Goal: Task Accomplishment & Management: Manage account settings

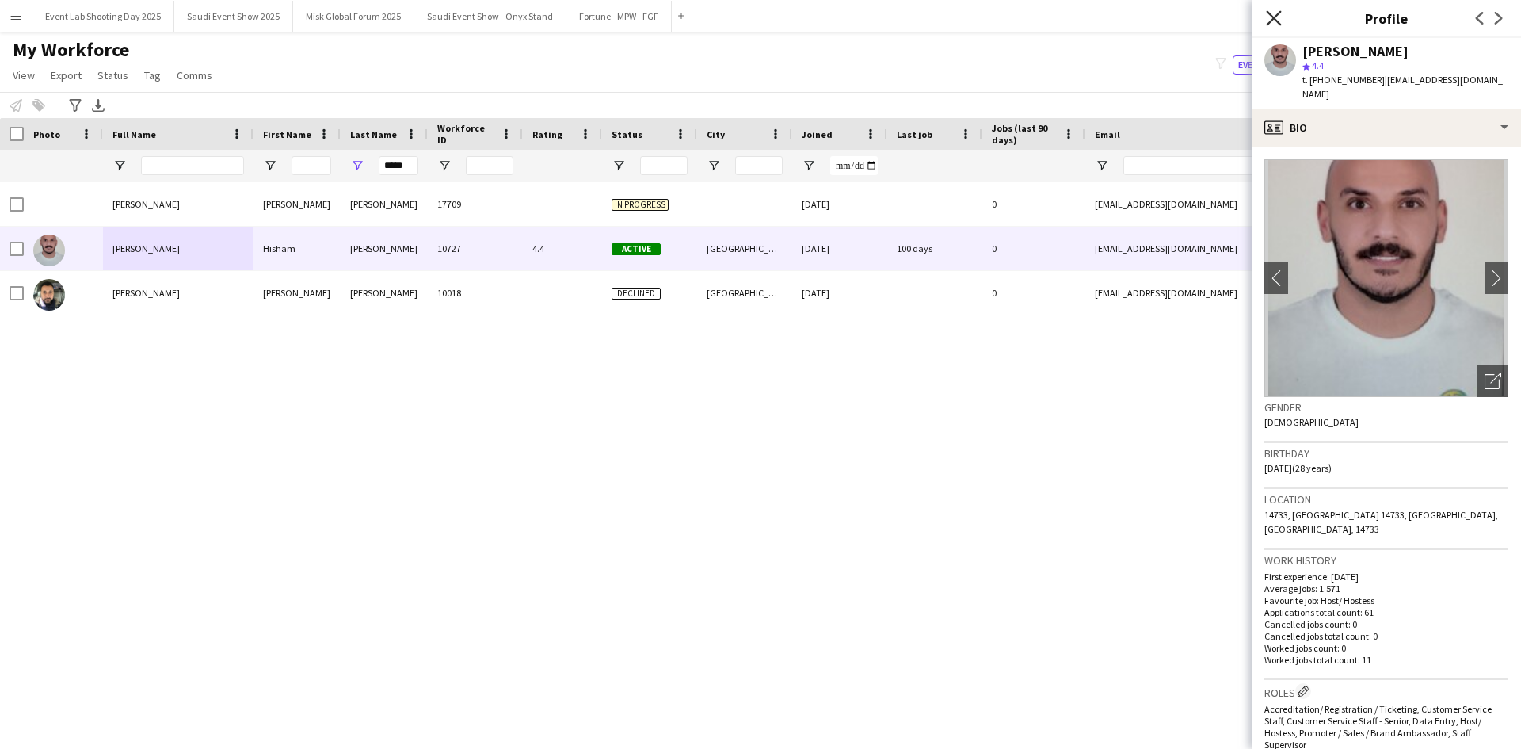
click at [1275, 18] on icon "Close pop-in" at bounding box center [1273, 17] width 15 height 15
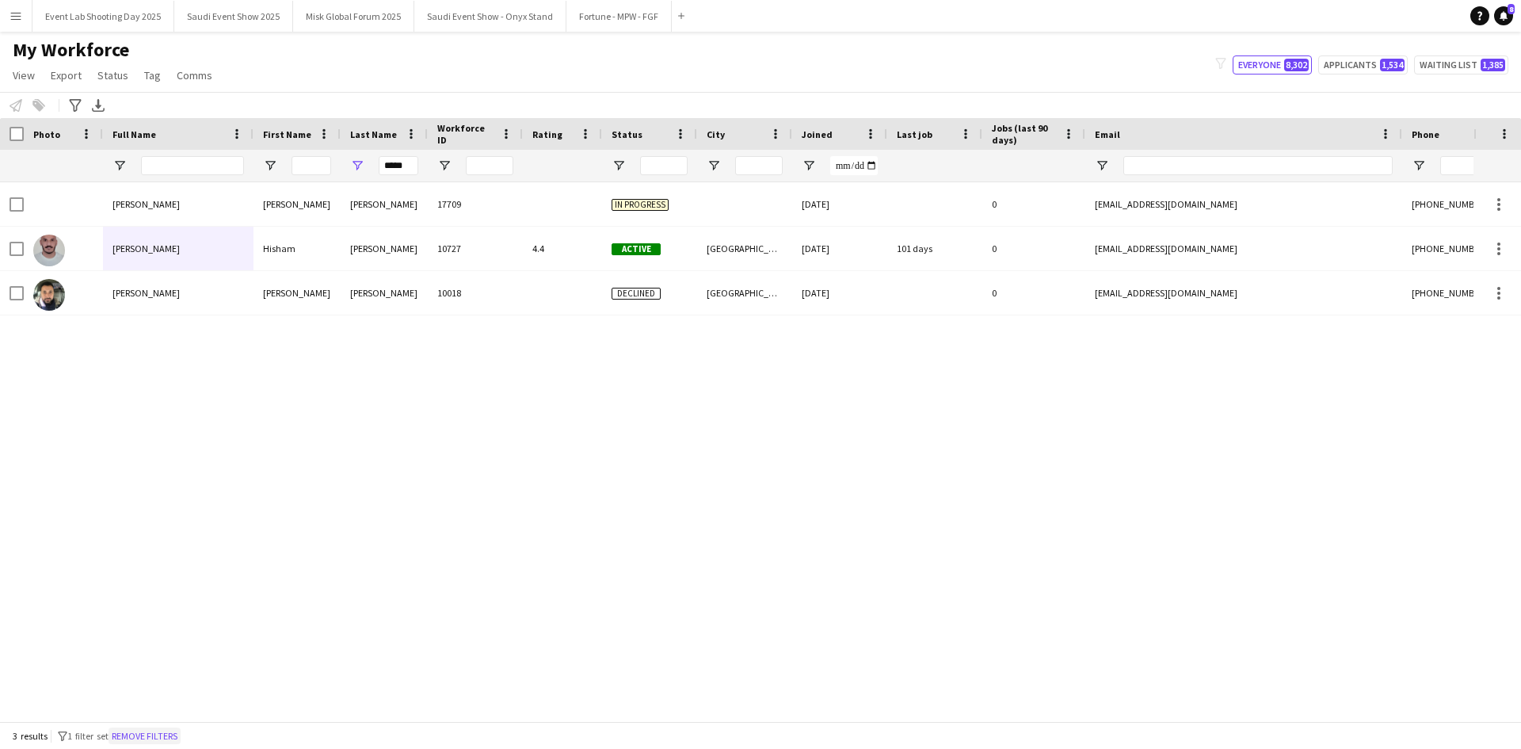
click at [176, 741] on button "Remove filters" at bounding box center [145, 735] width 72 height 17
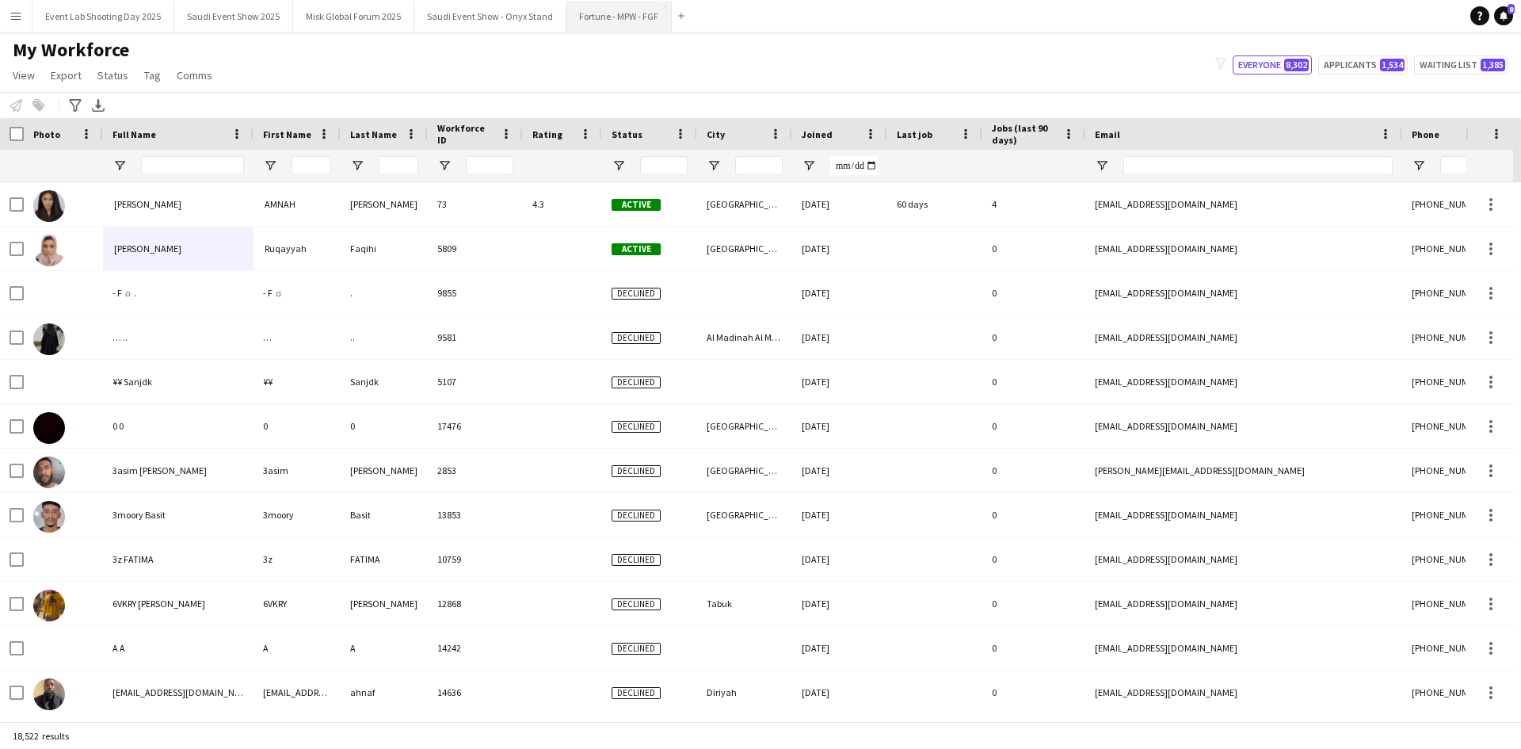
click at [615, 23] on button "Fortune - MPW - FGF Close" at bounding box center [618, 16] width 105 height 31
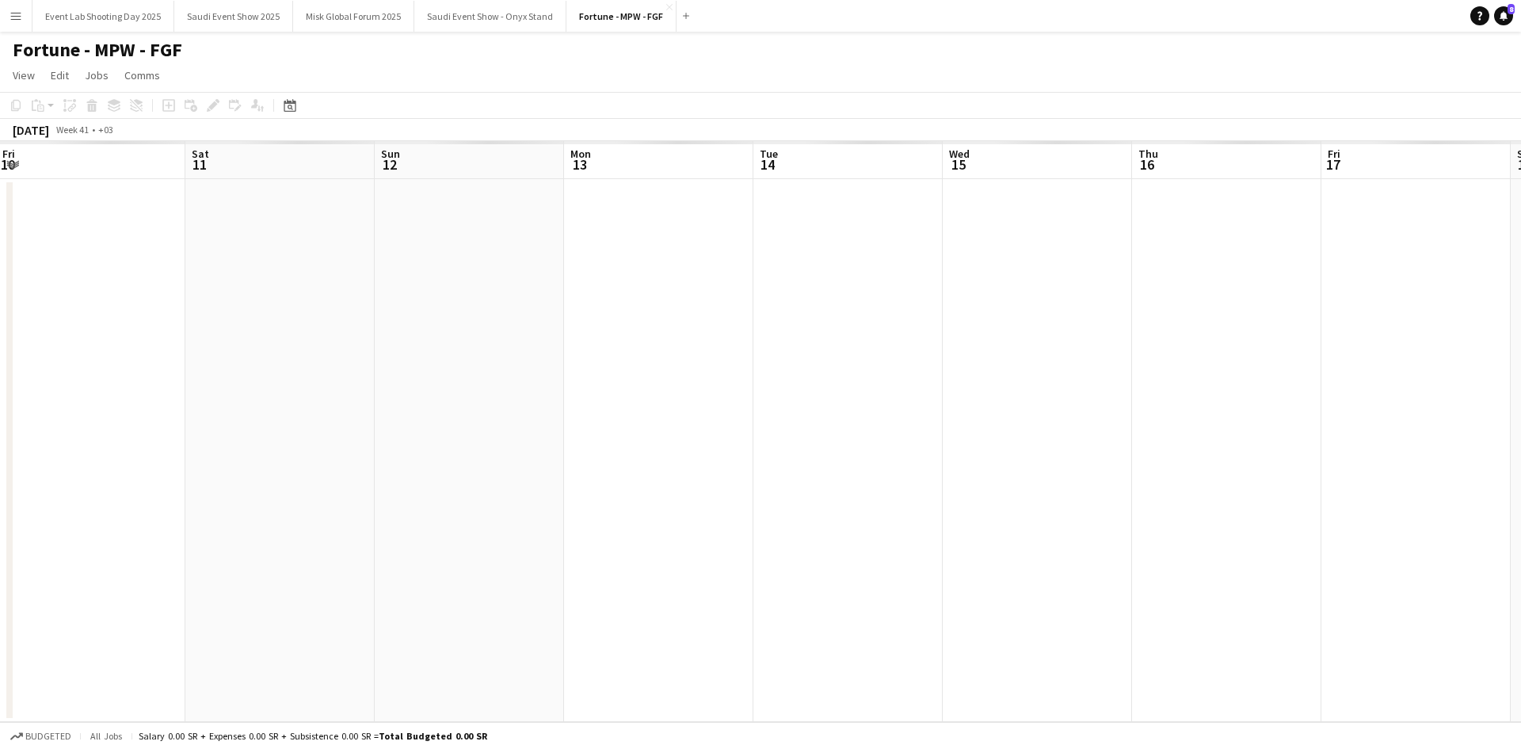
drag, startPoint x: 380, startPoint y: 525, endPoint x: 463, endPoint y: 501, distance: 85.7
click at [316, 514] on app-calendar-viewport "Tue 7 Wed 8 Thu 9 Fri 10 Sat 11 Sun 12 Mon 13 Tue 14 Wed 15 Thu 16 Fri 17 Sat 1…" at bounding box center [760, 431] width 1521 height 581
drag, startPoint x: 611, startPoint y: 483, endPoint x: 444, endPoint y: 486, distance: 167.2
click at [444, 486] on app-calendar-viewport "Sat 11 Sun 12 Mon 13 Tue 14 Wed 15 Thu 16 Fri 17 Sat 18 Sun 19 Mon 20 Tue 21 We…" at bounding box center [760, 431] width 1521 height 581
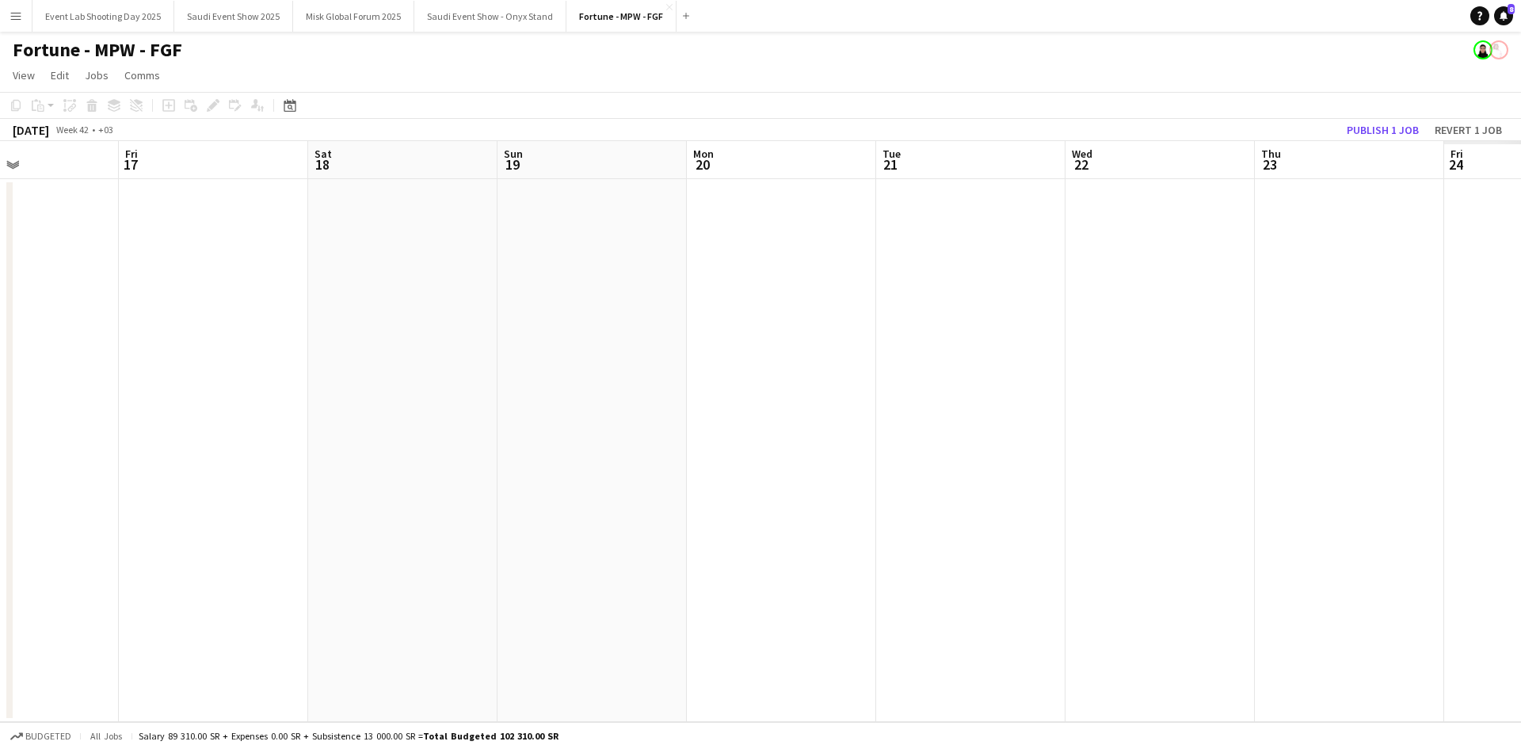
drag, startPoint x: 752, startPoint y: 470, endPoint x: 514, endPoint y: 470, distance: 238.4
click at [514, 470] on app-calendar-viewport "Tue 14 Wed 15 Thu 16 Fri 17 Sat 18 Sun 19 Mon 20 Tue 21 Wed 22 Thu 23 Fri 24 Sa…" at bounding box center [760, 431] width 1521 height 581
drag, startPoint x: 1161, startPoint y: 420, endPoint x: 1057, endPoint y: 381, distance: 110.8
click at [642, 462] on app-calendar-viewport "Sat 18 Sun 19 Mon 20 Tue 21 Wed 22 Thu 23 Fri 24 Sat 25 Sun 26 Mon 27 Tue 28 We…" at bounding box center [760, 431] width 1521 height 581
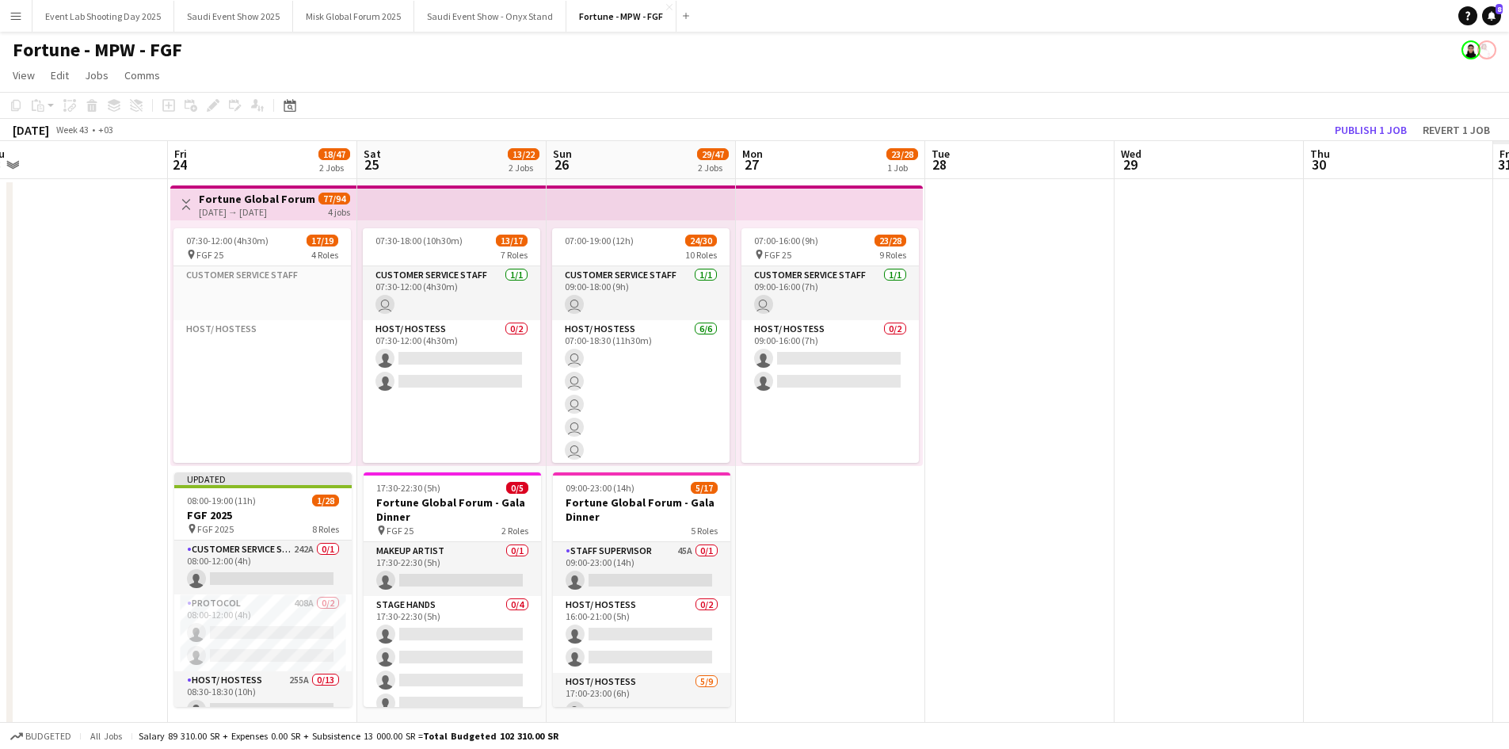
drag, startPoint x: 1294, startPoint y: 363, endPoint x: 844, endPoint y: 398, distance: 451.3
click at [844, 398] on app-calendar-viewport "Mon 20 Tue 21 Wed 22 Thu 23 Fri 24 18/47 2 Jobs Sat 25 13/22 2 Jobs Sun 26 29/4…" at bounding box center [754, 439] width 1509 height 597
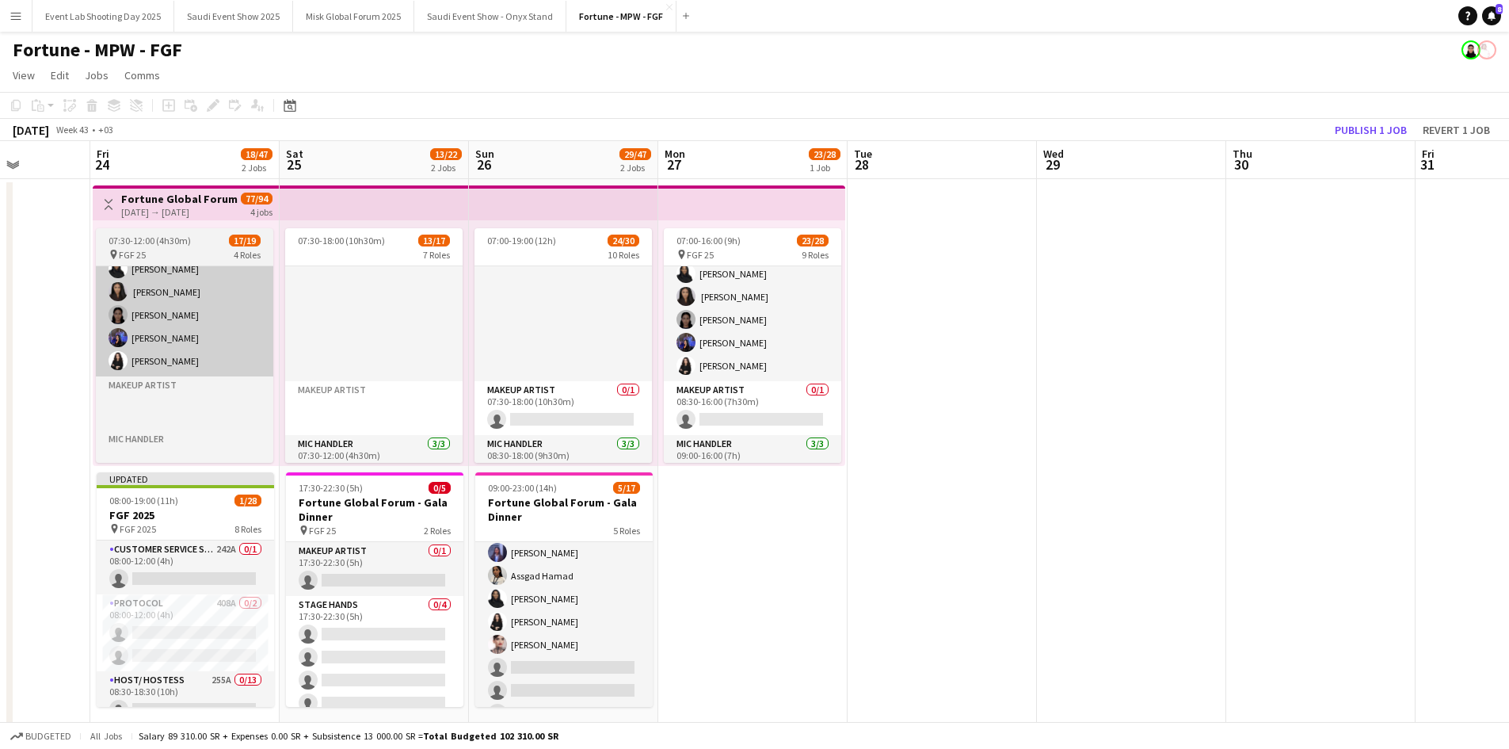
scroll to position [323, 0]
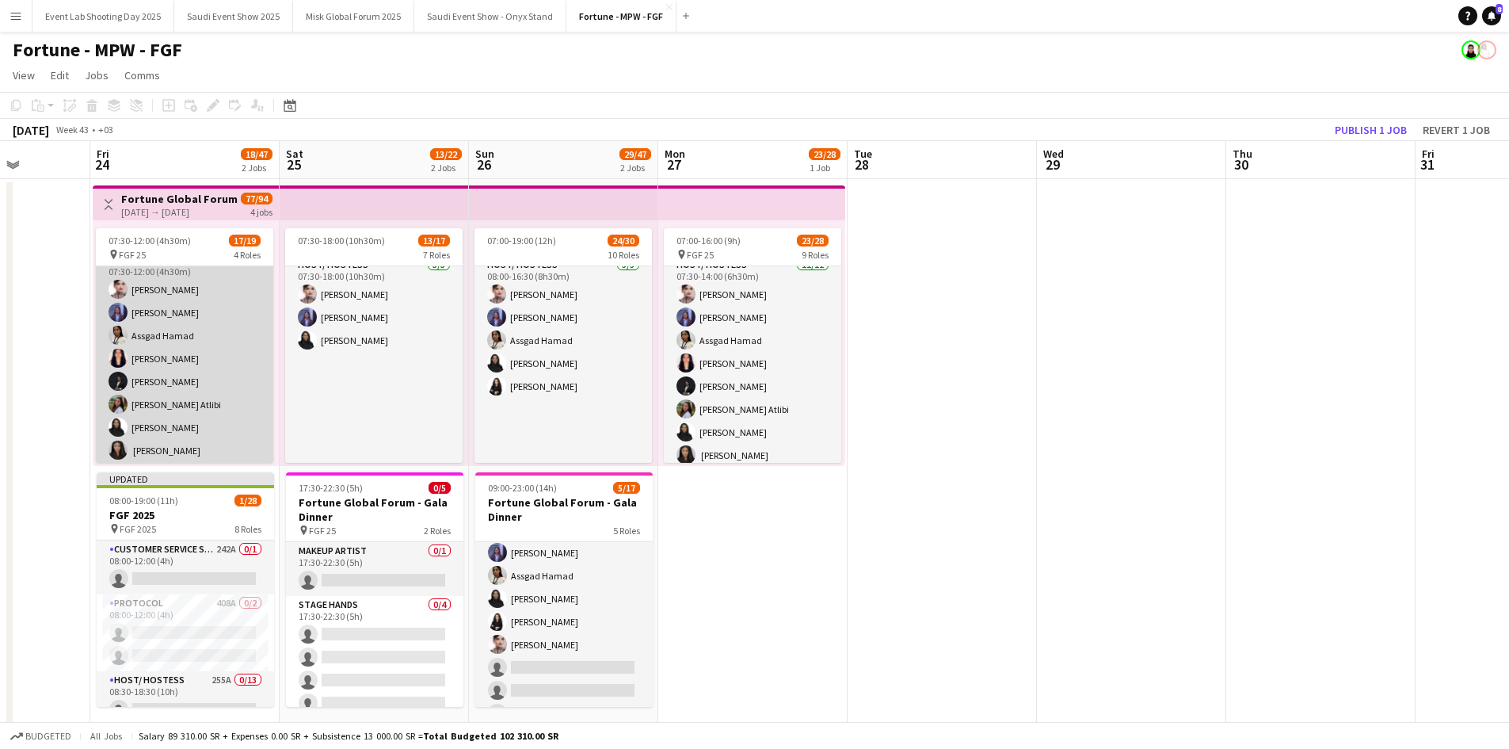
click at [149, 341] on app-card-role "Host/ Hostess [DATE] 07:30-12:00 (4h30m) [PERSON_NAME] [PERSON_NAME] Assgad Ham…" at bounding box center [184, 393] width 177 height 284
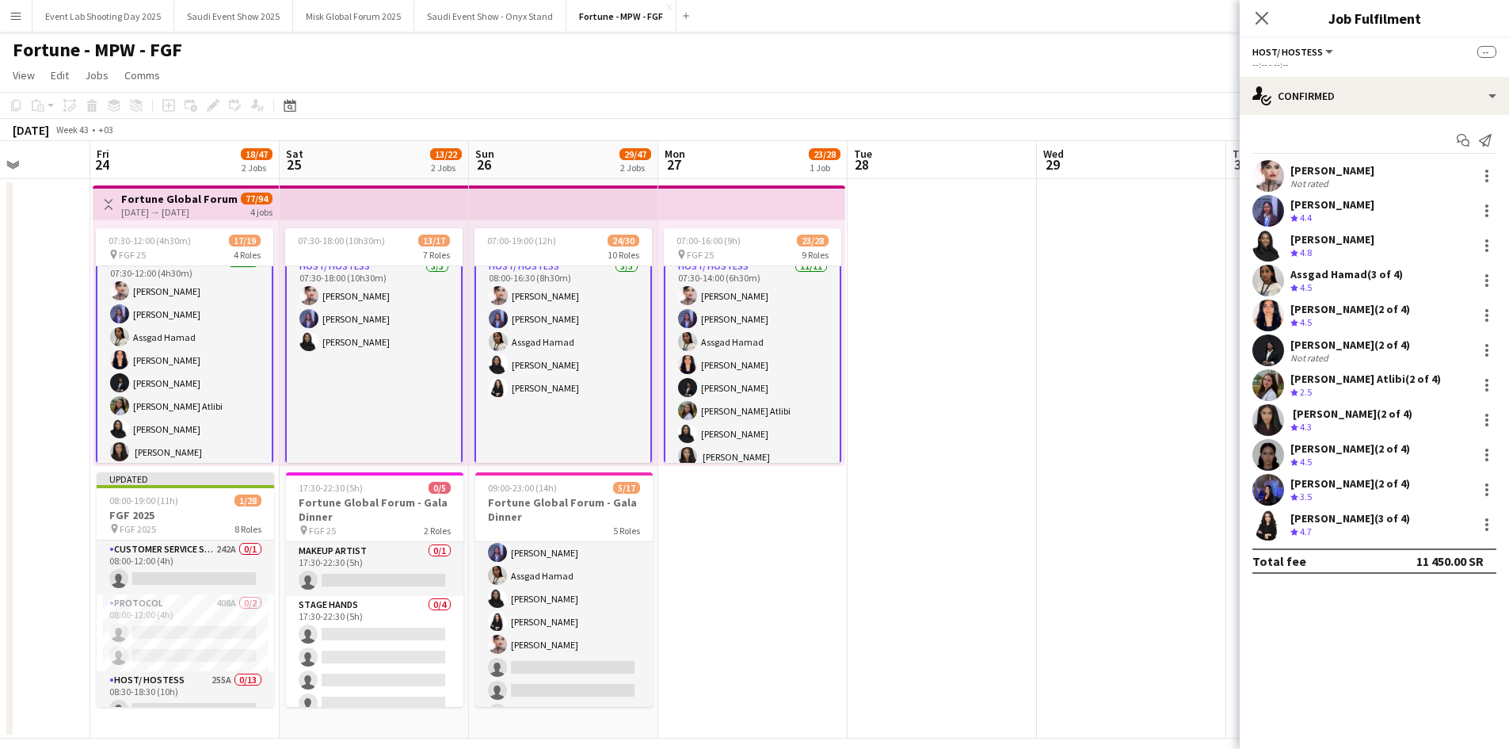
scroll to position [239, 0]
click at [1489, 318] on div at bounding box center [1486, 315] width 19 height 19
click at [1443, 457] on span "Remove" at bounding box center [1434, 458] width 98 height 14
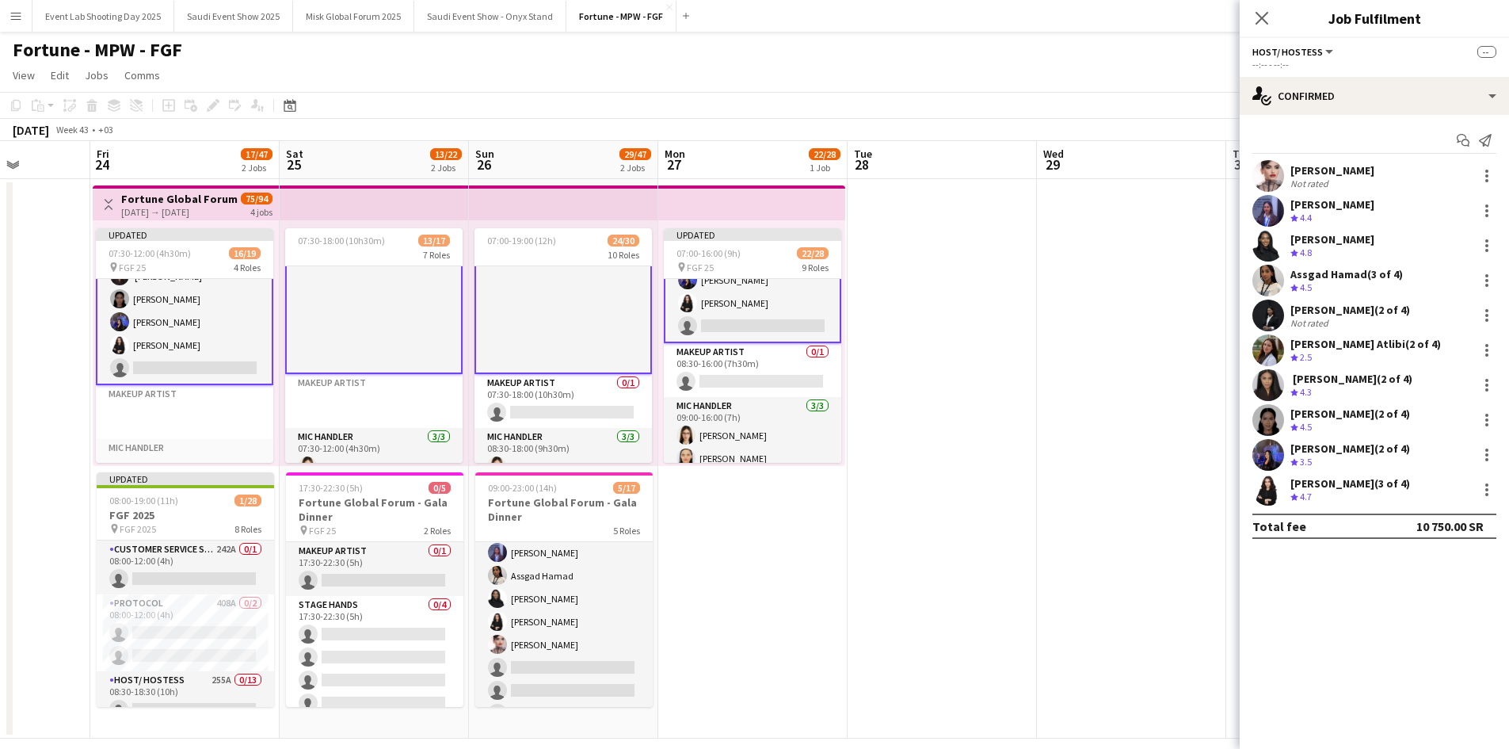
scroll to position [477, 0]
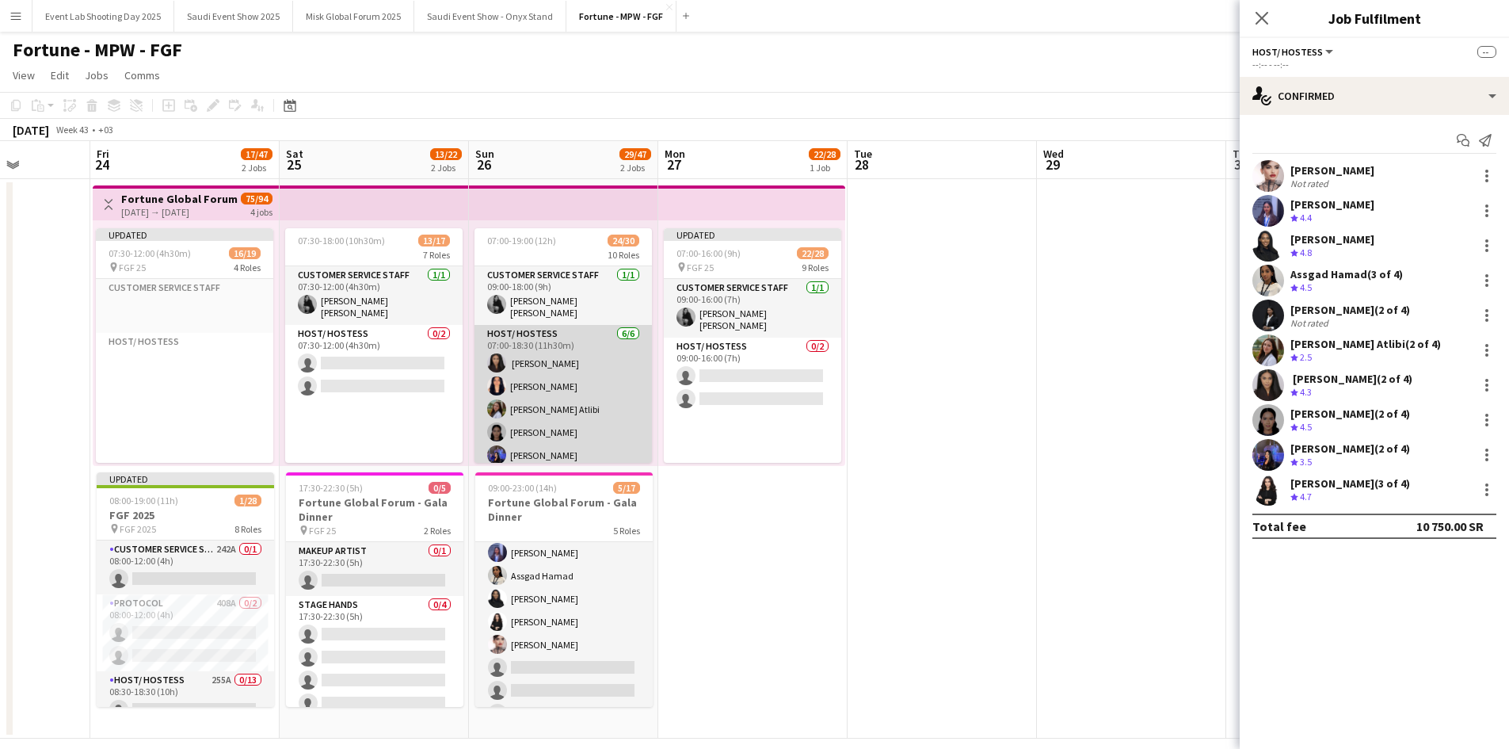
click at [519, 411] on app-card-role "Host/ Hostess [DATE] 07:00-18:30 (11h30m) ‏ [PERSON_NAME] Nada [PERSON_NAME] At…" at bounding box center [562, 409] width 177 height 169
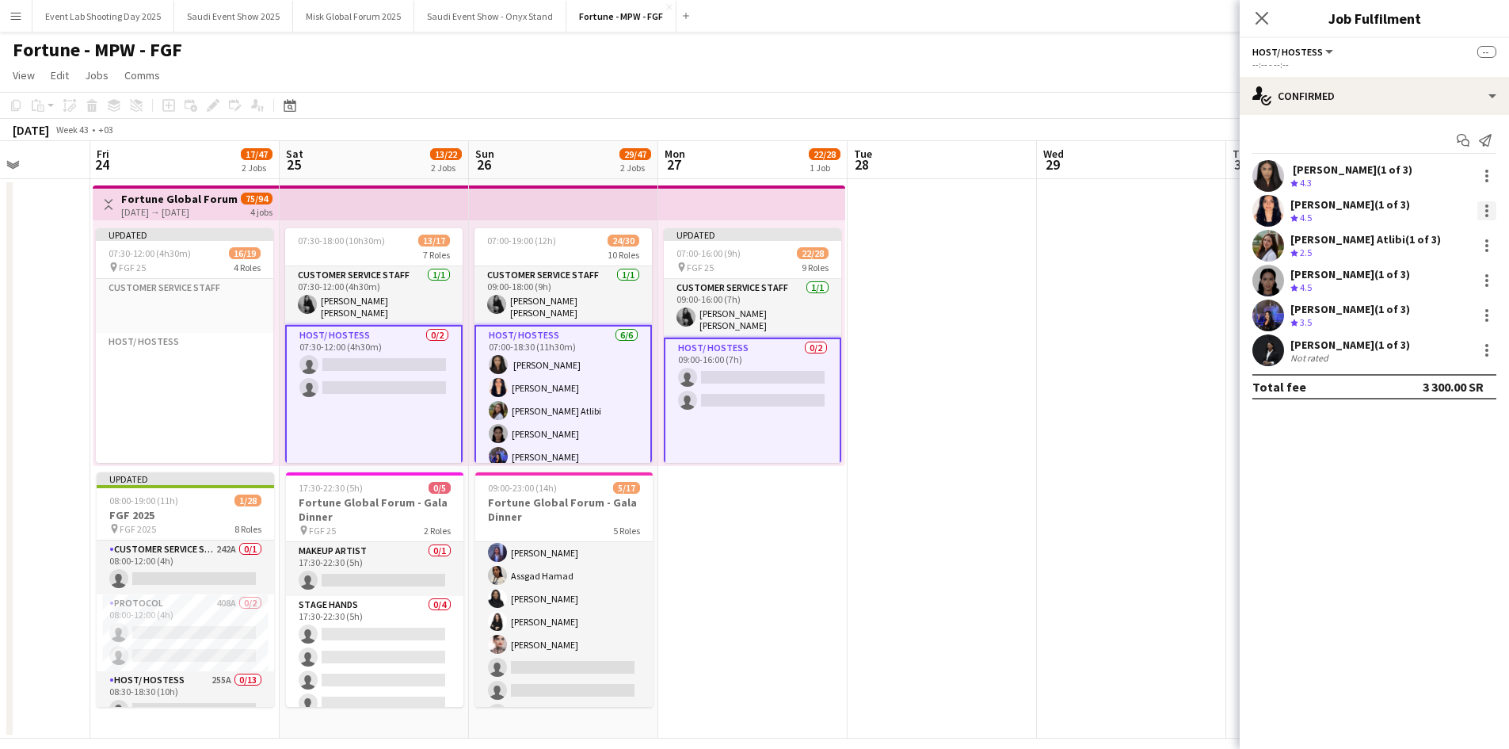
click at [1488, 208] on div at bounding box center [1486, 210] width 19 height 19
click at [1404, 349] on span "Remove" at bounding box center [1409, 353] width 48 height 13
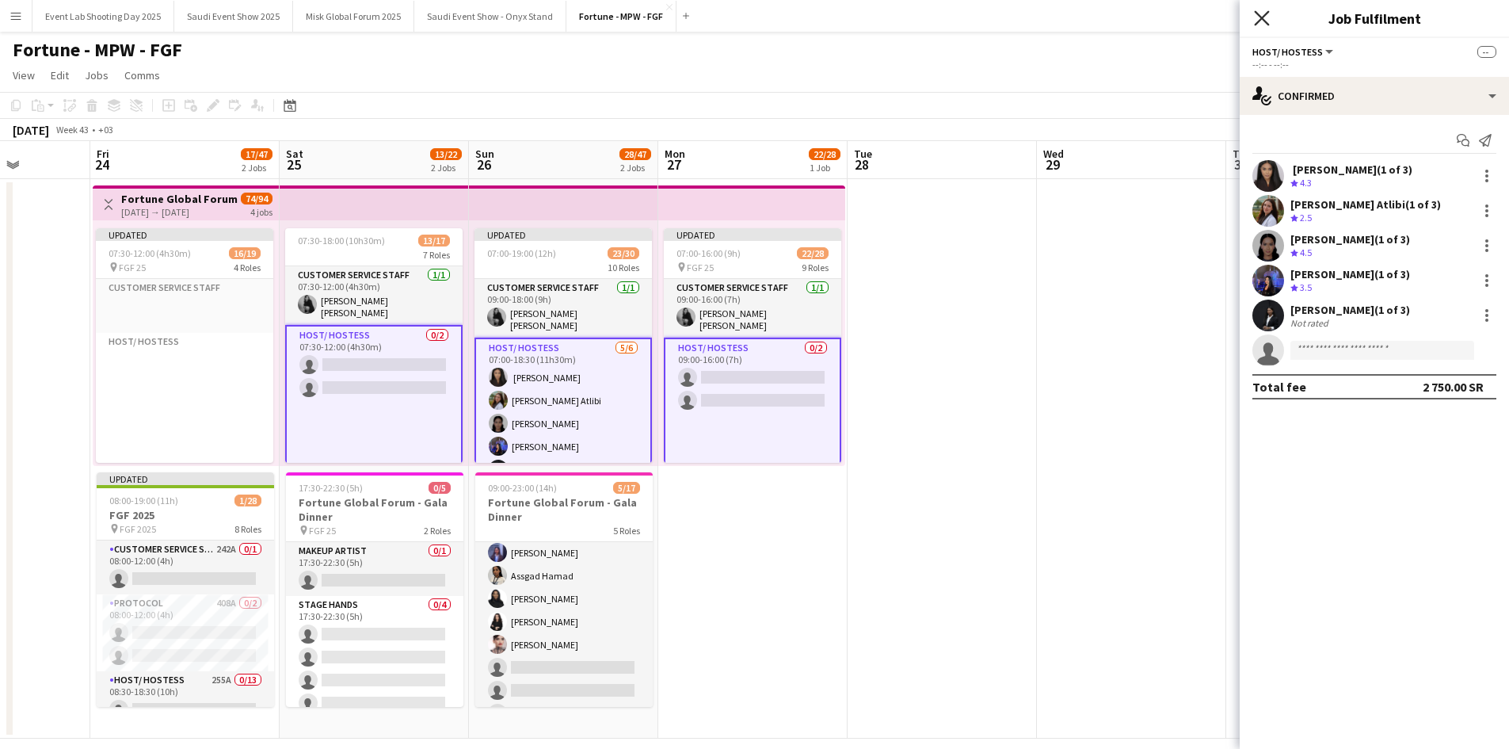
click at [1263, 17] on icon at bounding box center [1261, 17] width 15 height 15
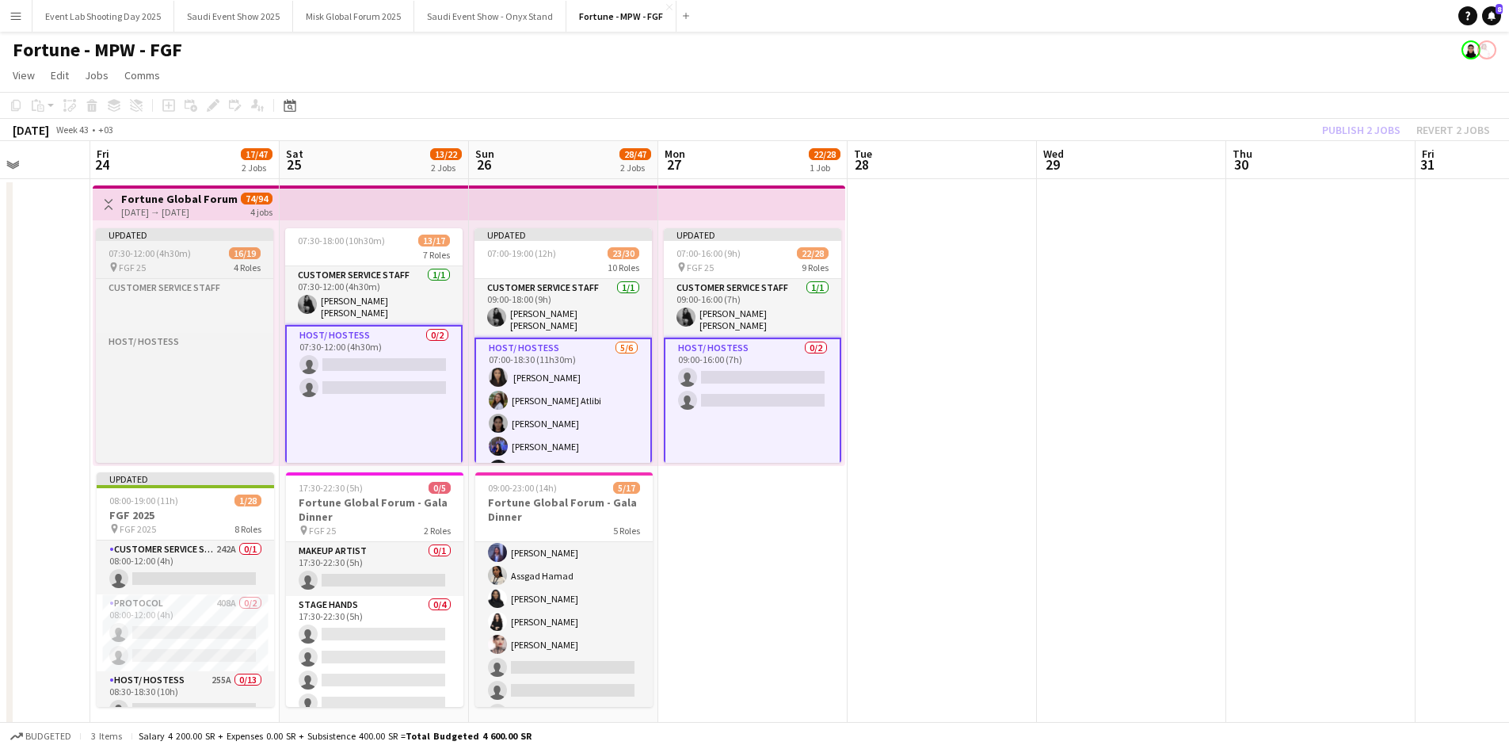
click at [204, 257] on div "07:30-12:00 (4h30m) 16/19" at bounding box center [184, 253] width 177 height 12
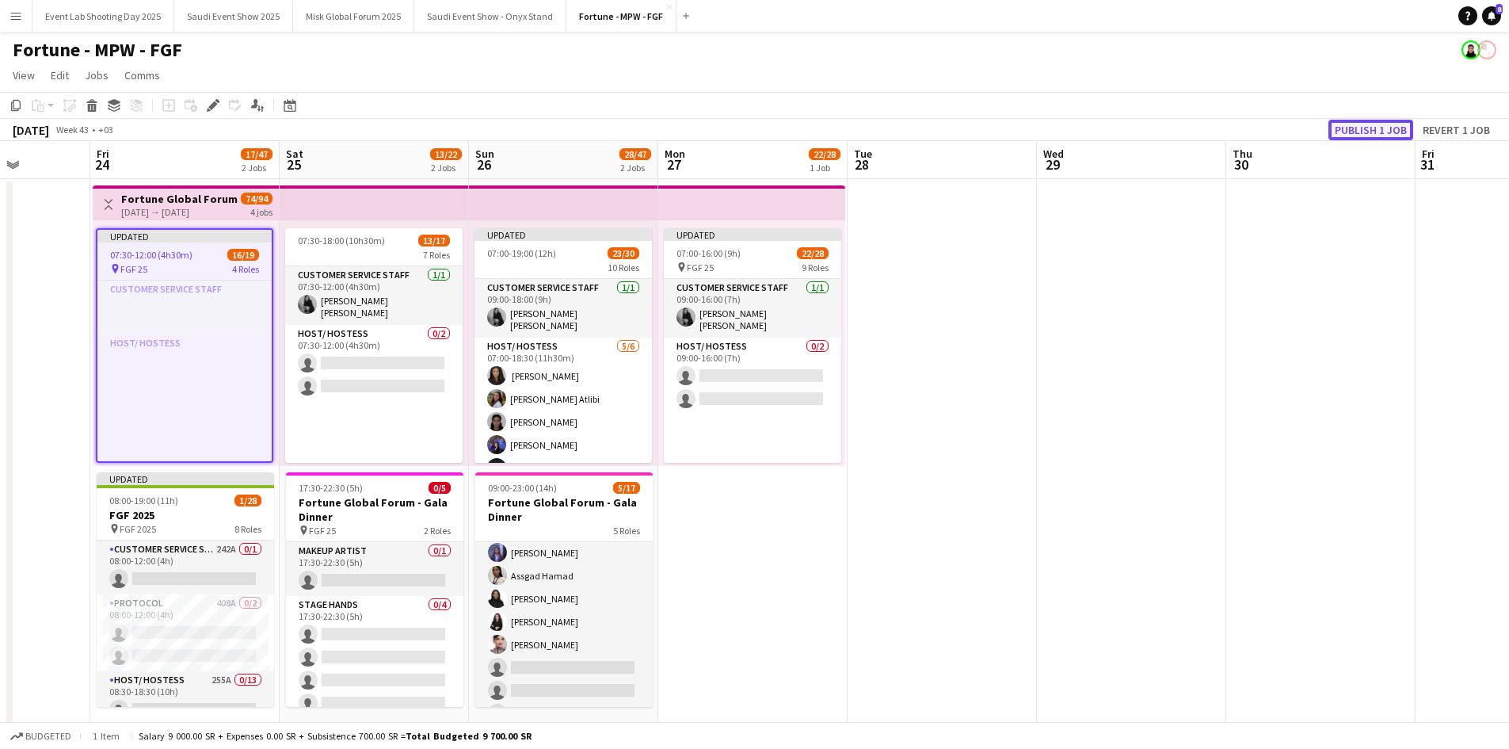
click at [1362, 137] on button "Publish 1 job" at bounding box center [1370, 130] width 85 height 21
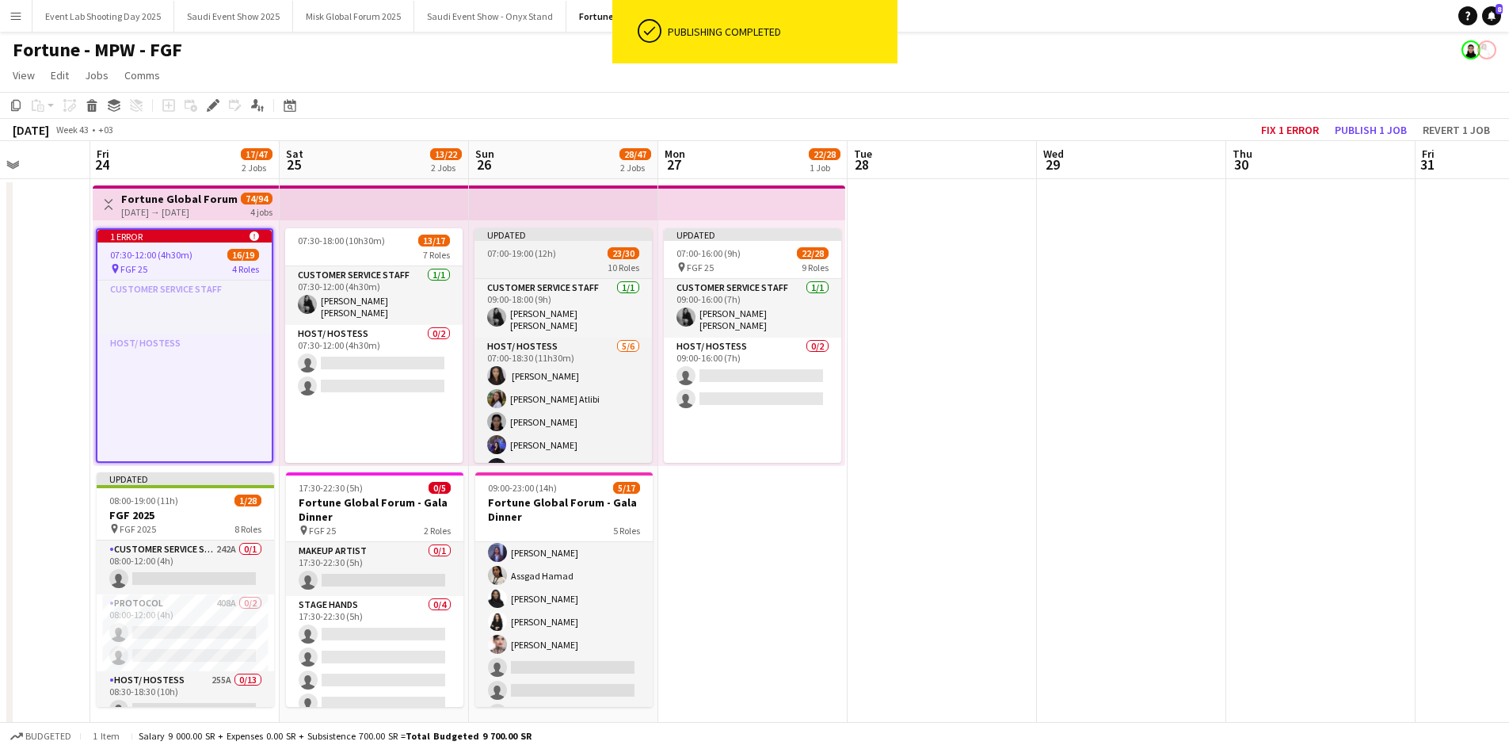
click at [553, 257] on span "07:00-19:00 (12h)" at bounding box center [521, 253] width 69 height 12
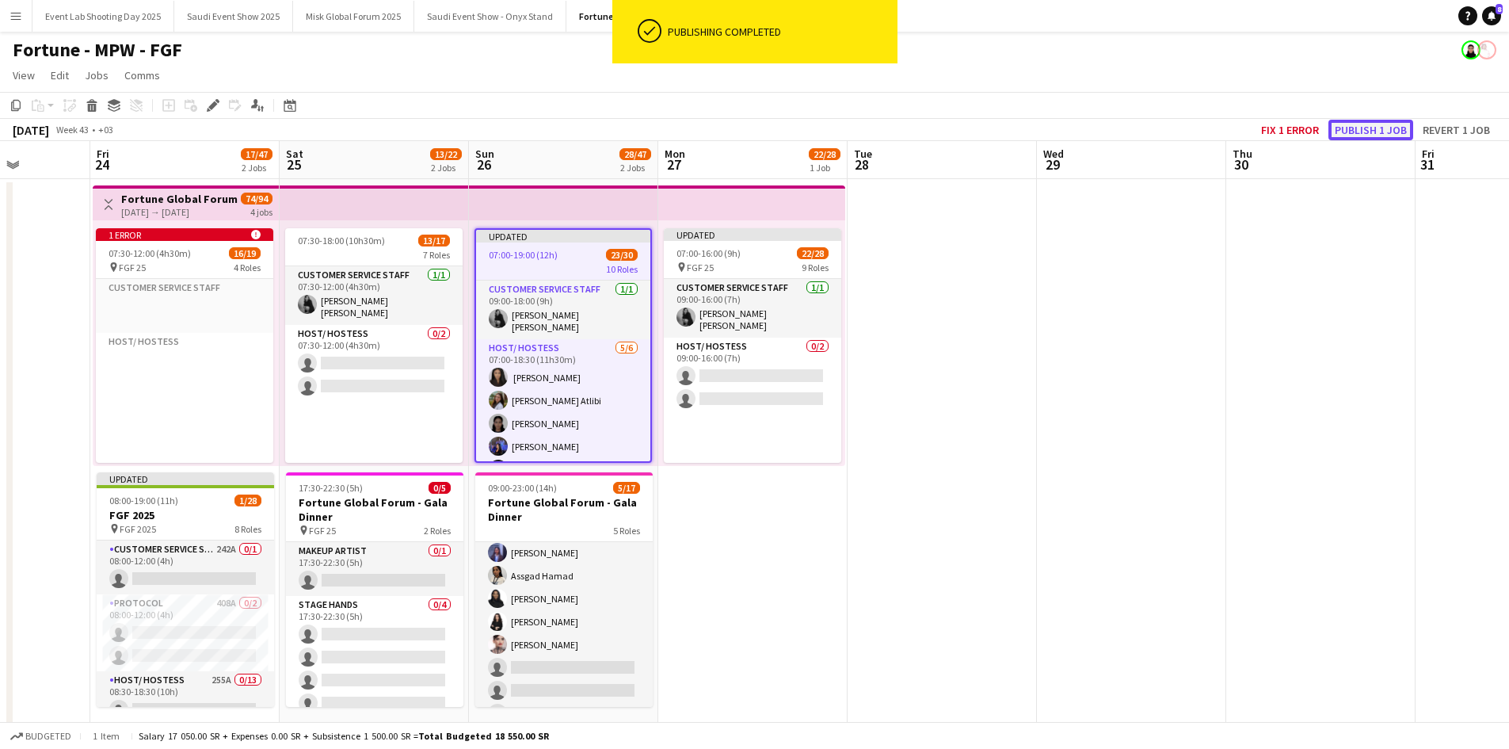
click at [1360, 136] on button "Publish 1 job" at bounding box center [1370, 130] width 85 height 21
click at [1309, 133] on button "Fix 1 error" at bounding box center [1290, 130] width 70 height 21
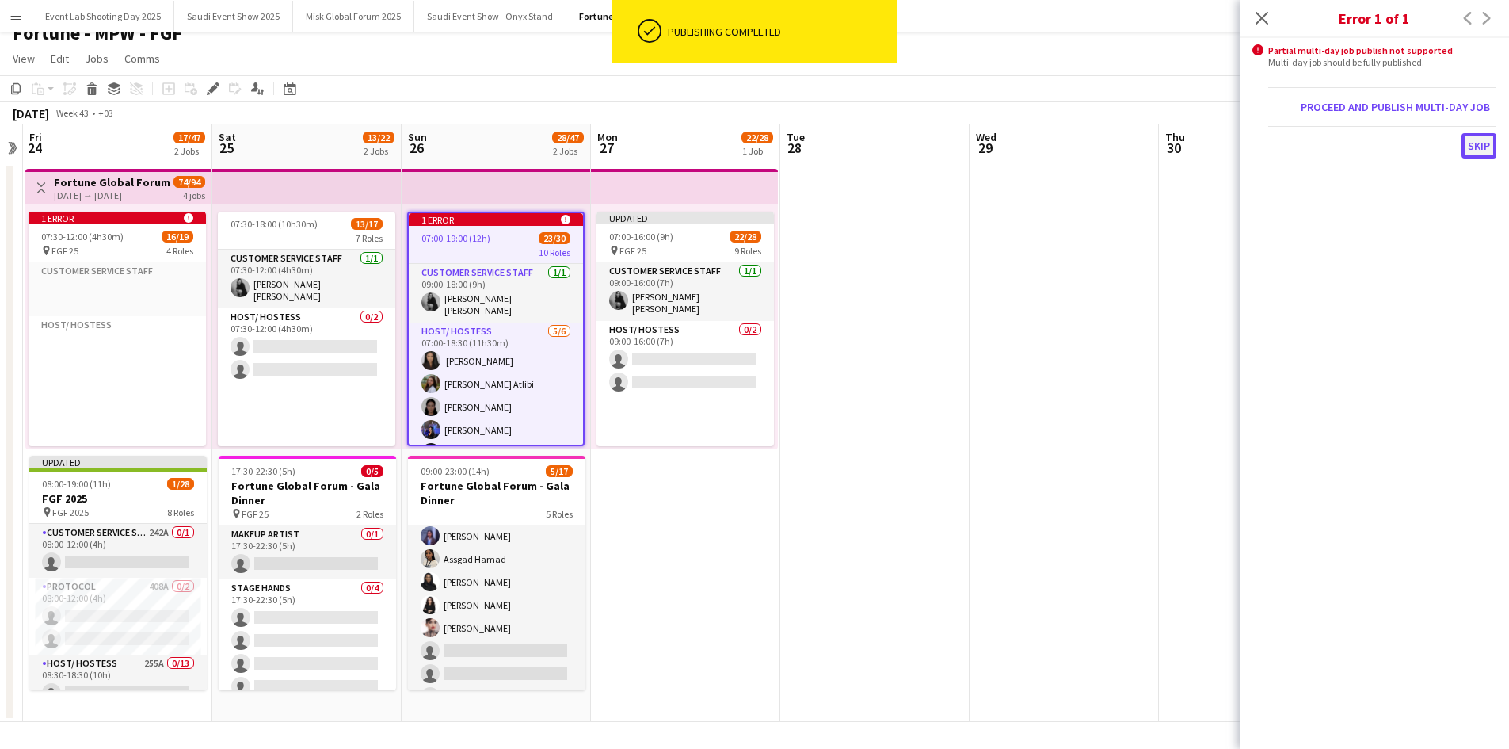
click at [1482, 147] on button "Skip" at bounding box center [1478, 145] width 35 height 25
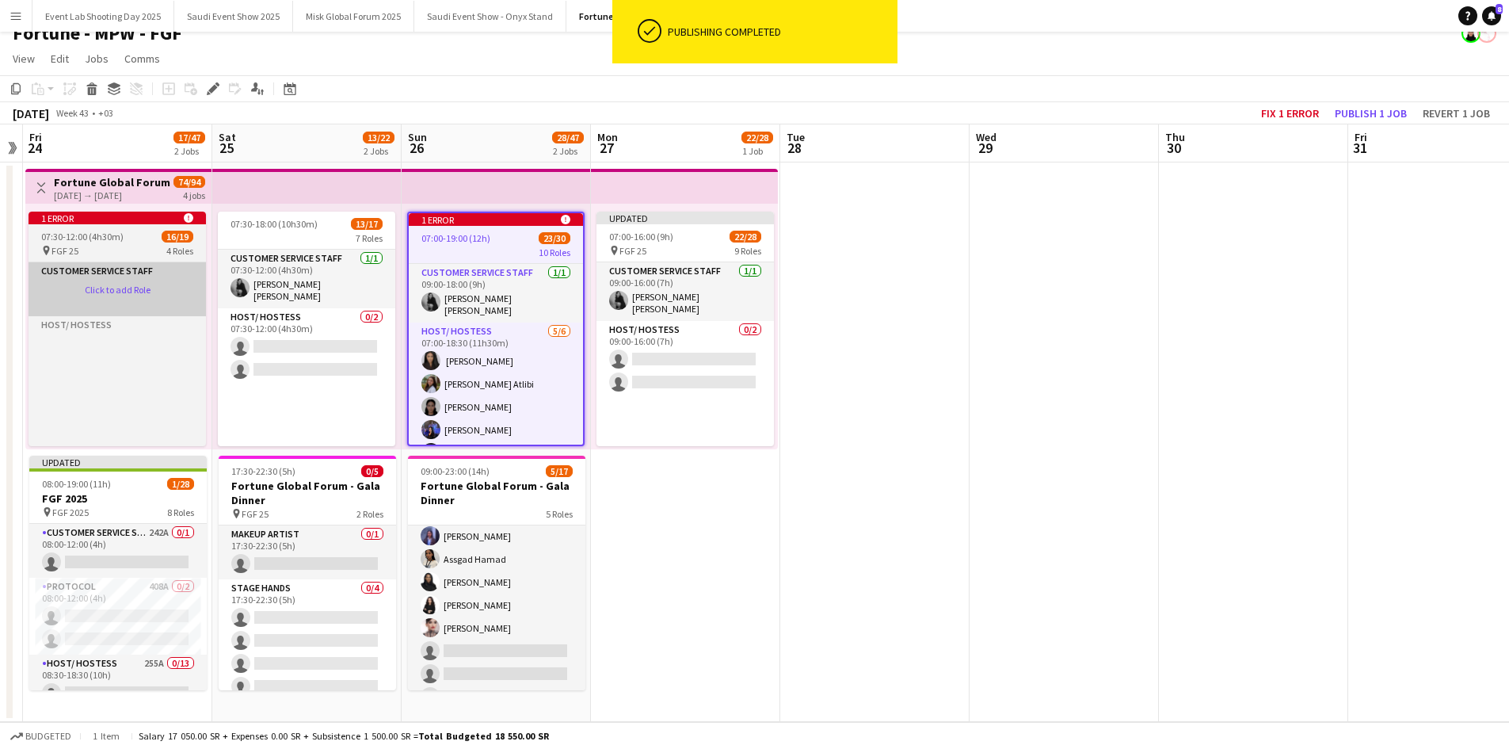
click at [101, 279] on app-card-role-placeholder "Customer Service Staff Click to add Role" at bounding box center [117, 289] width 177 height 54
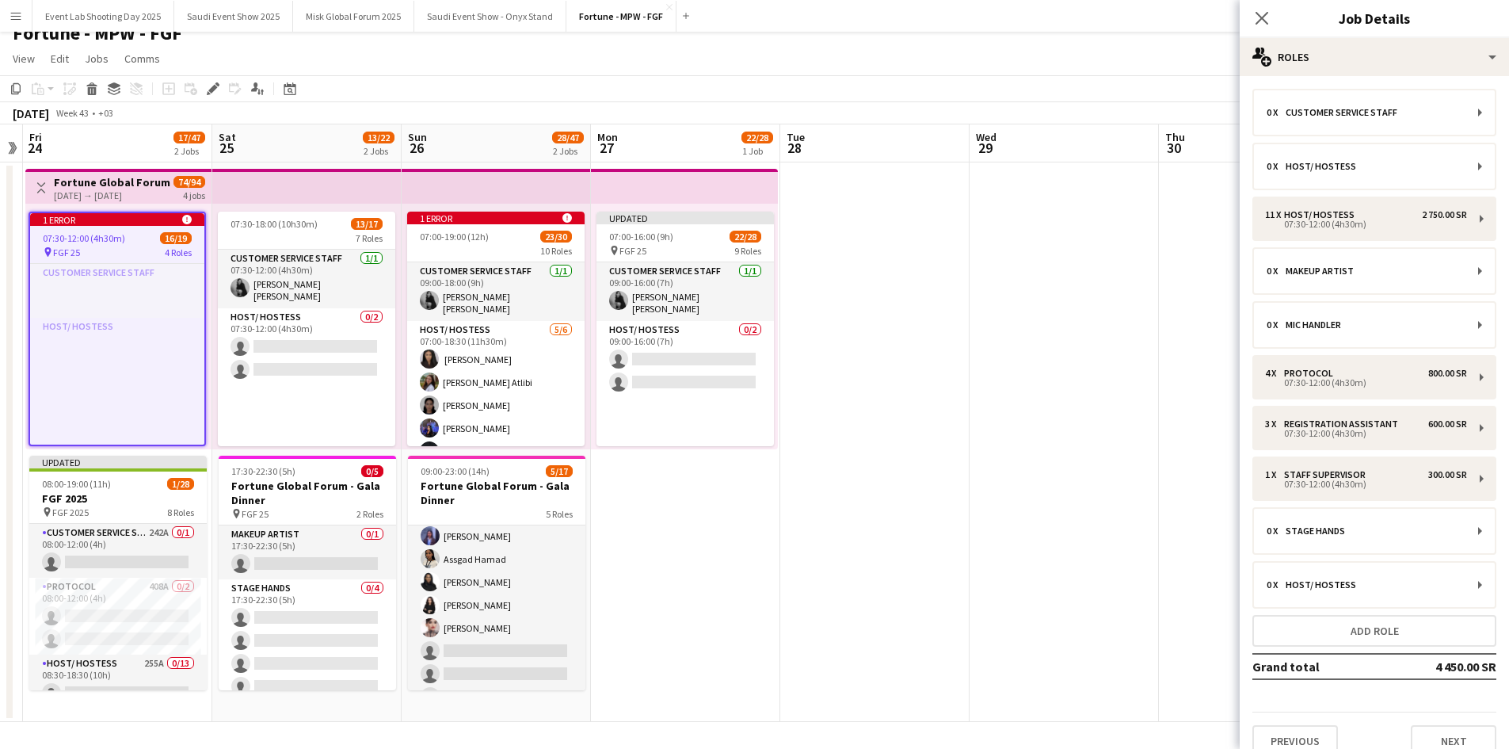
click at [101, 253] on div "pin FGF 25 4 Roles" at bounding box center [117, 252] width 174 height 13
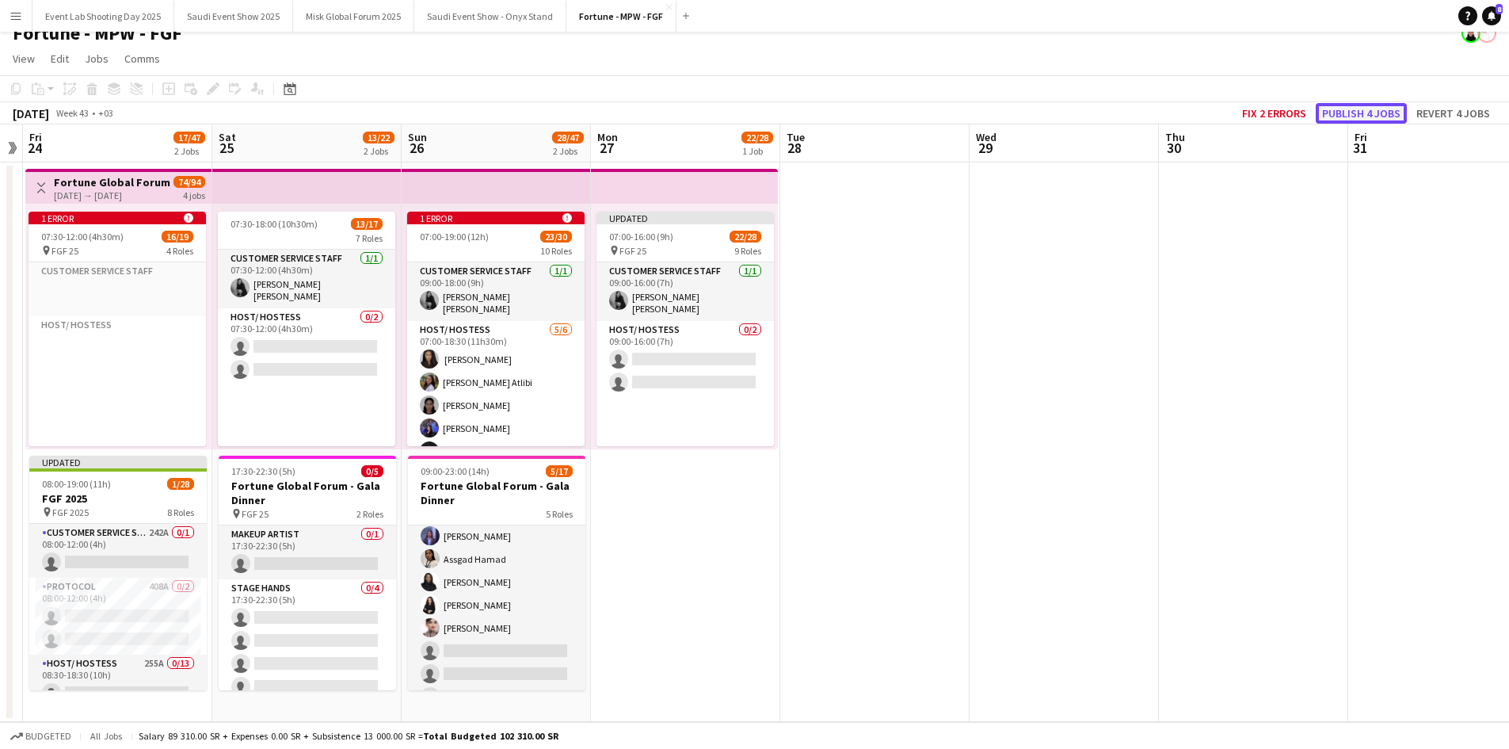
click at [1343, 116] on button "Publish 4 jobs" at bounding box center [1361, 113] width 91 height 21
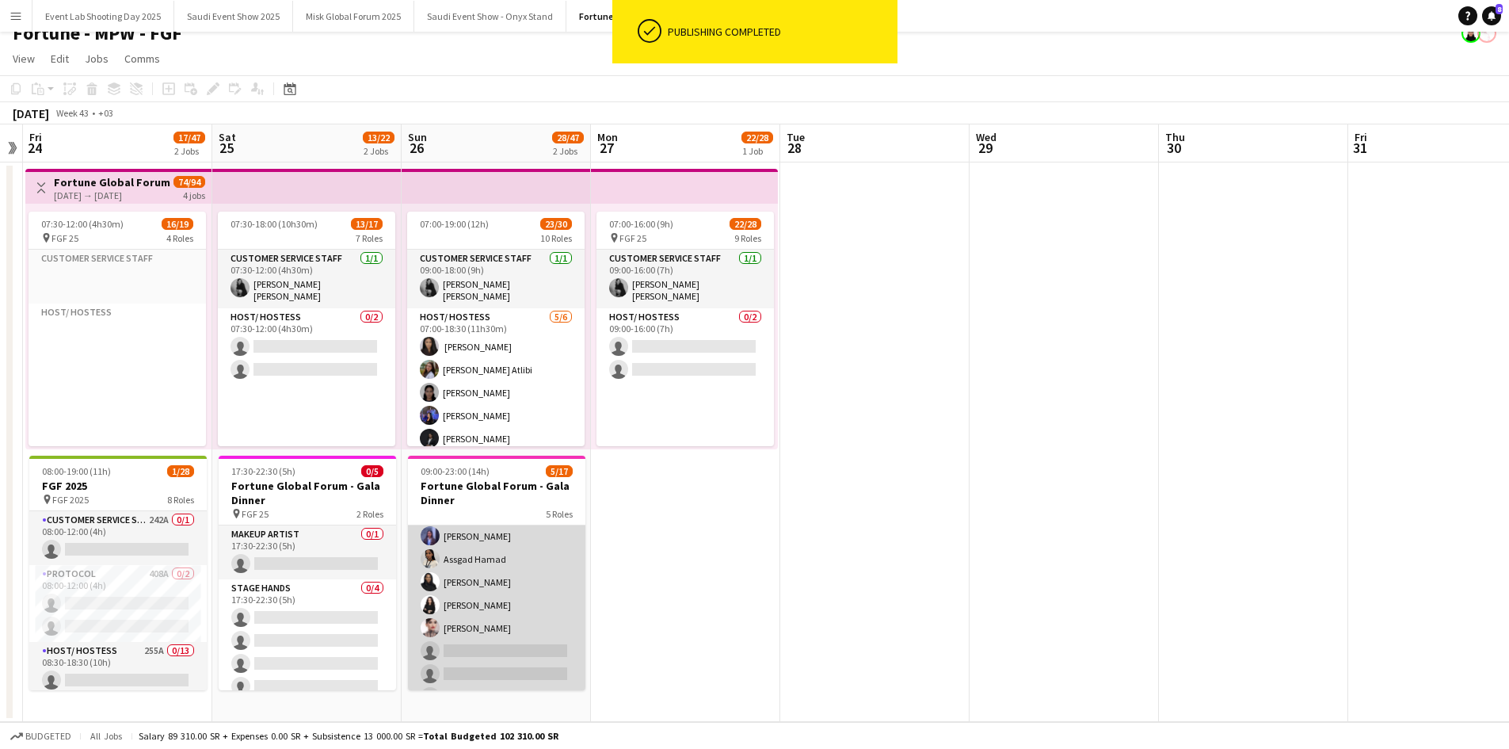
click at [514, 600] on app-card-role "Host/ Hostess [DATE] 17:00-23:00 (6h) [PERSON_NAME] Assgad Hamad [PERSON_NAME] …" at bounding box center [496, 616] width 177 height 238
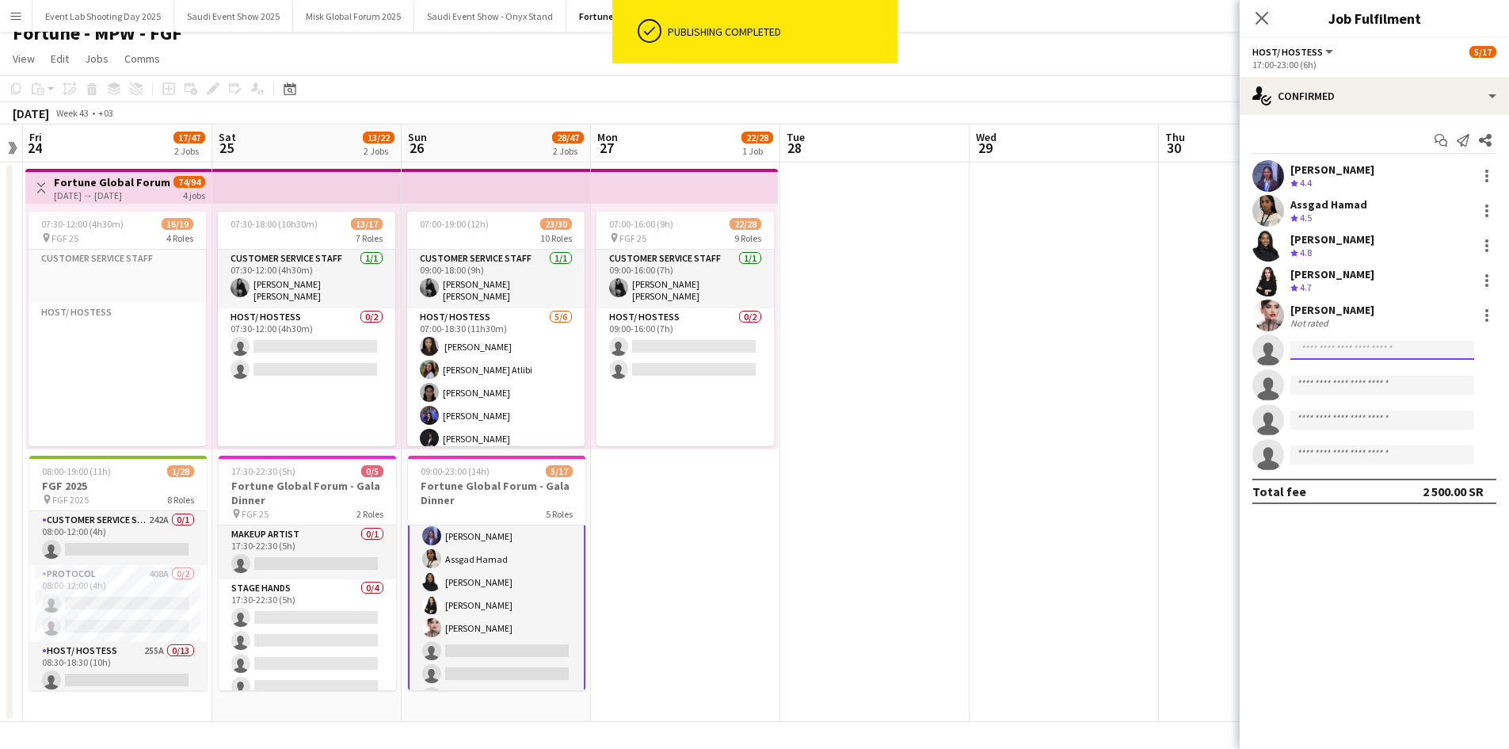
click at [1343, 342] on input at bounding box center [1382, 350] width 184 height 19
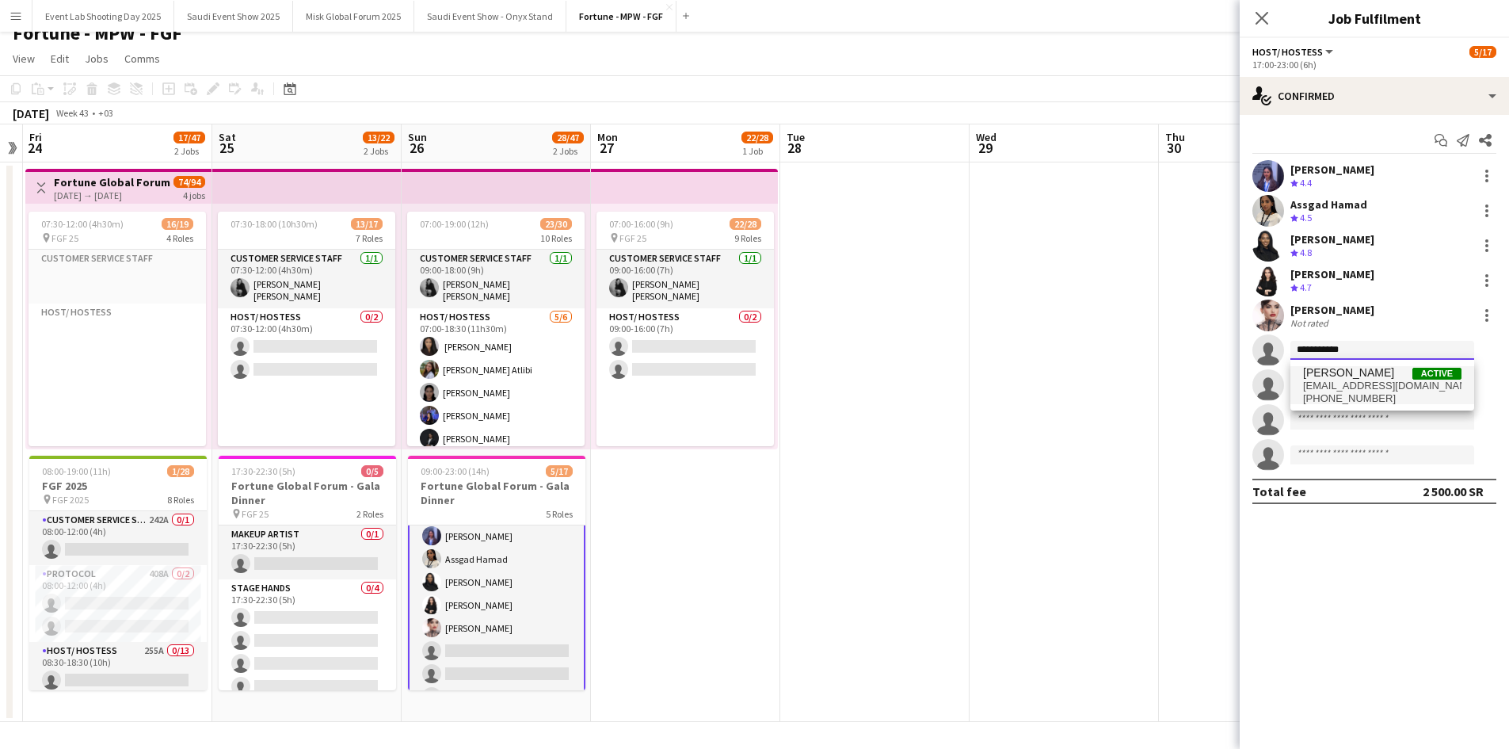
type input "**********"
click at [1348, 394] on span "[PHONE_NUMBER]" at bounding box center [1382, 398] width 158 height 13
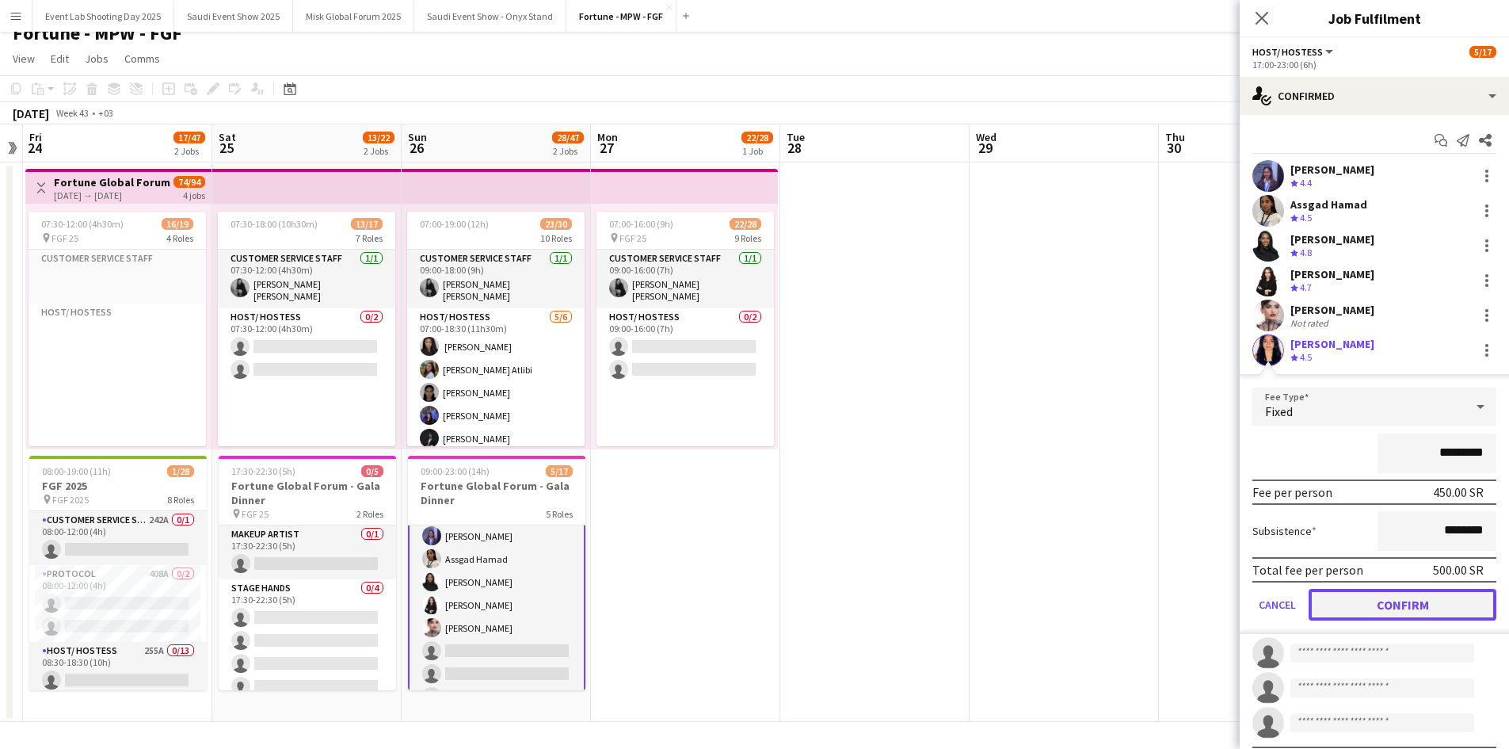
click at [1362, 596] on button "Confirm" at bounding box center [1403, 605] width 188 height 32
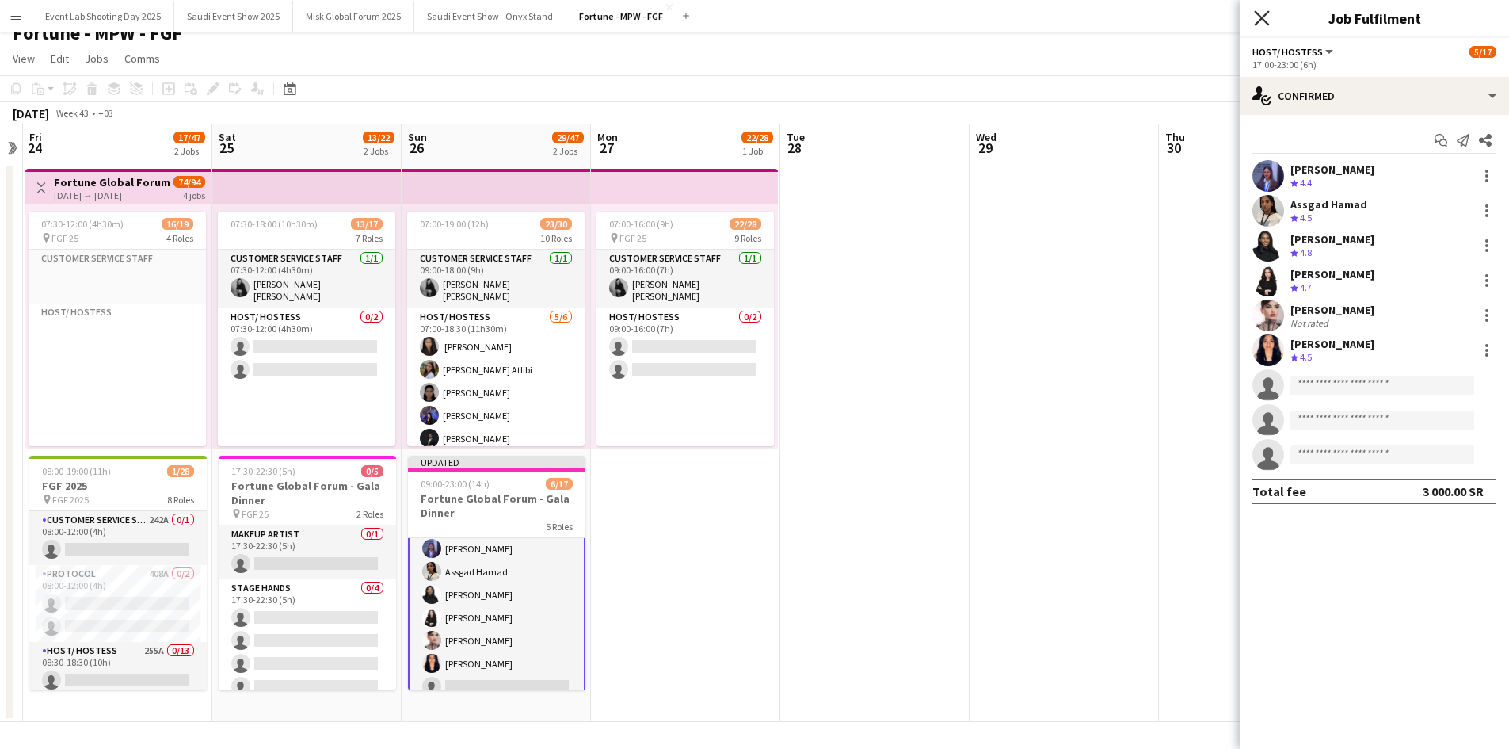
click at [1265, 18] on icon "Close pop-in" at bounding box center [1261, 17] width 15 height 15
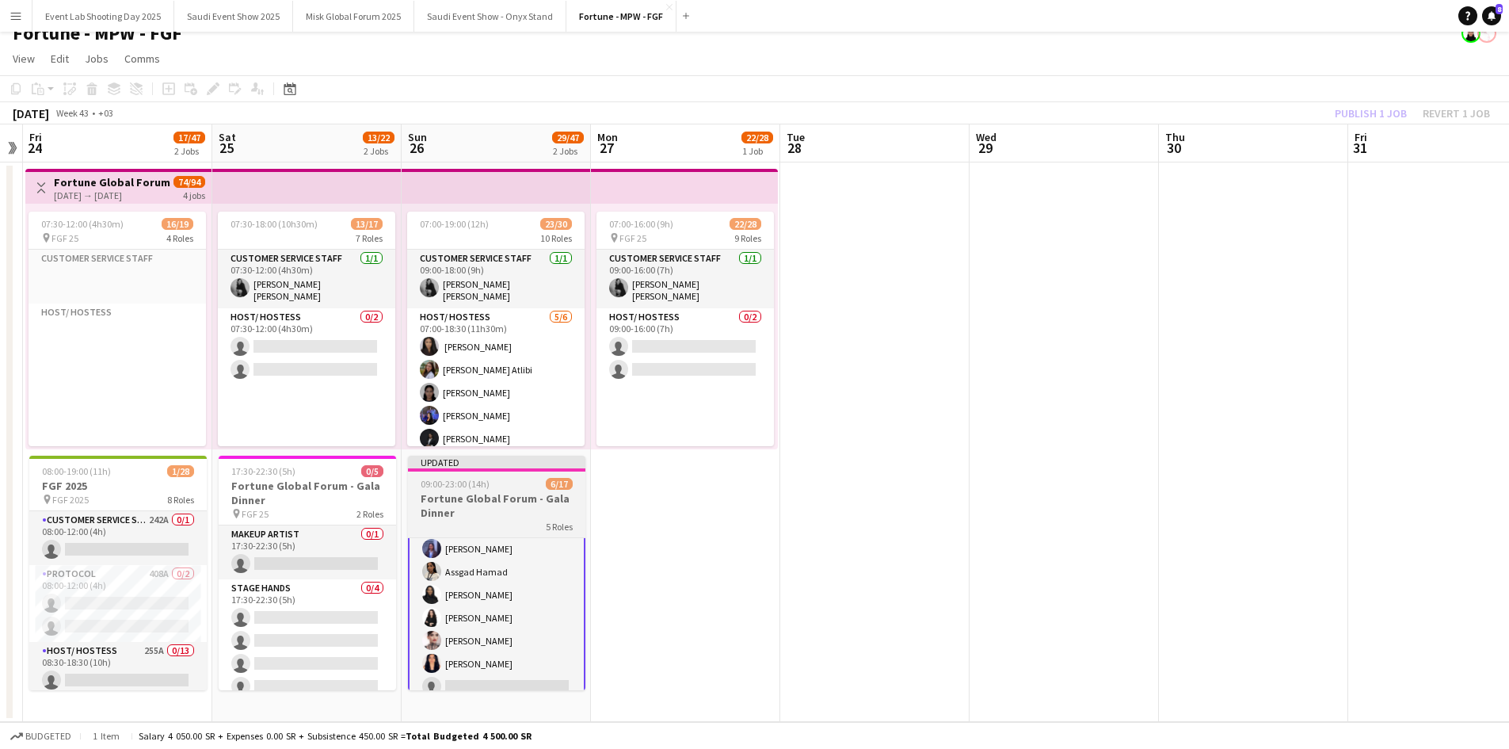
click at [508, 506] on h3 "Fortune Global Forum - Gala Dinner" at bounding box center [496, 505] width 177 height 29
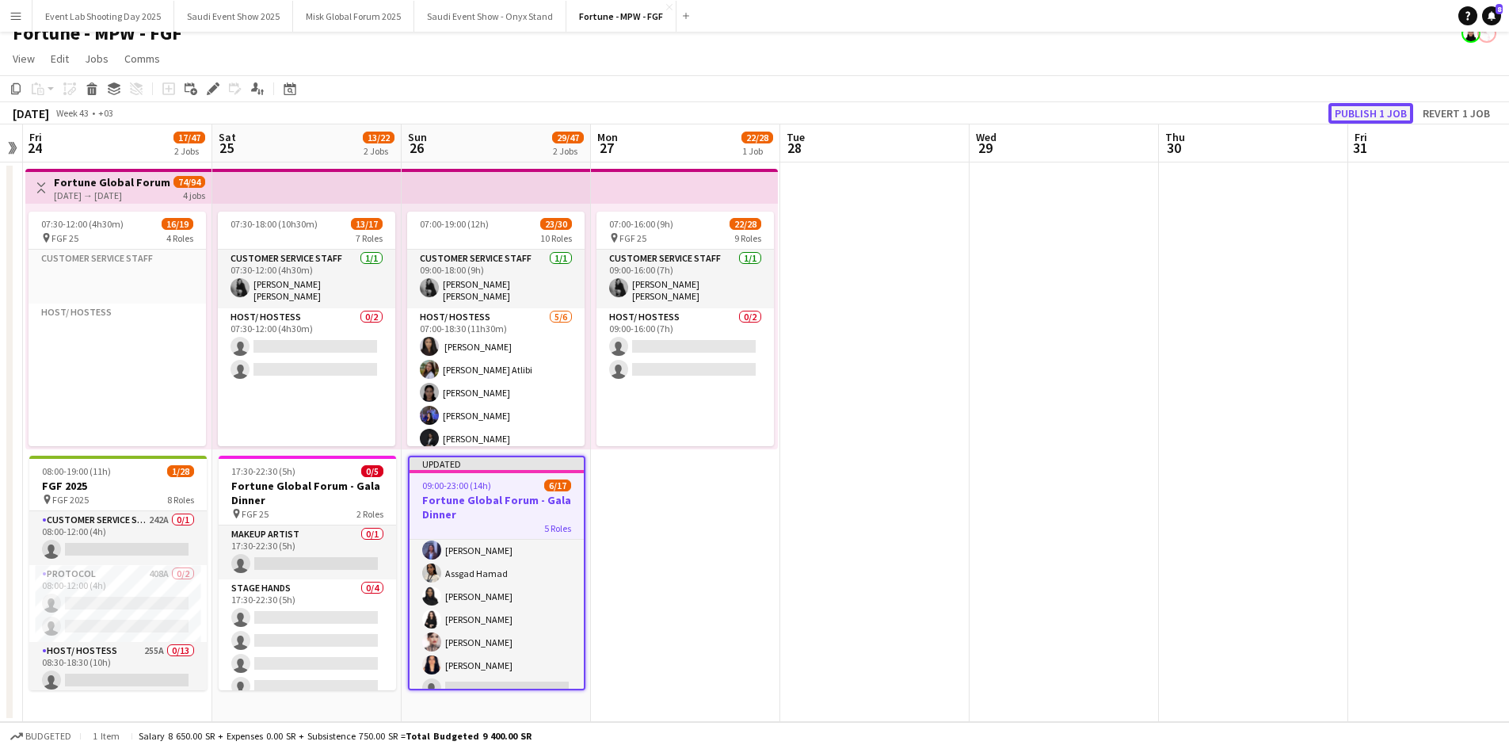
click at [1385, 108] on button "Publish 1 job" at bounding box center [1370, 113] width 85 height 21
